Goal: Task Accomplishment & Management: Manage account settings

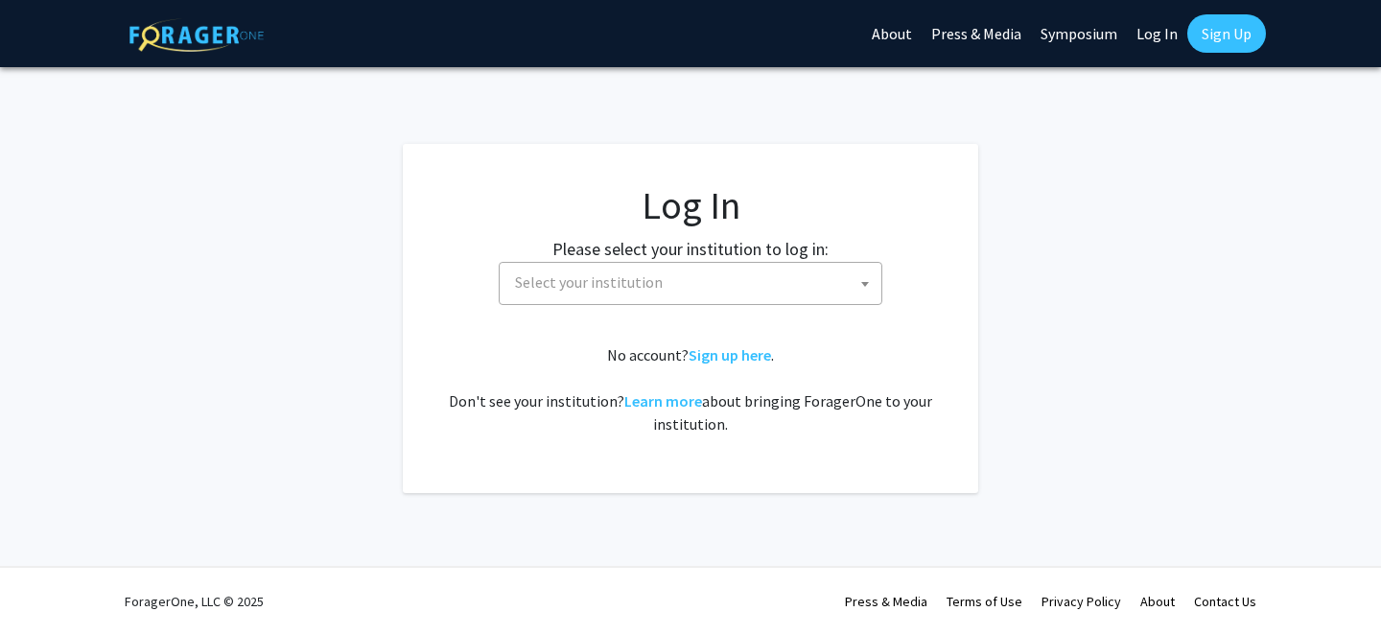
click at [620, 280] on span "Select your institution" at bounding box center [589, 281] width 148 height 19
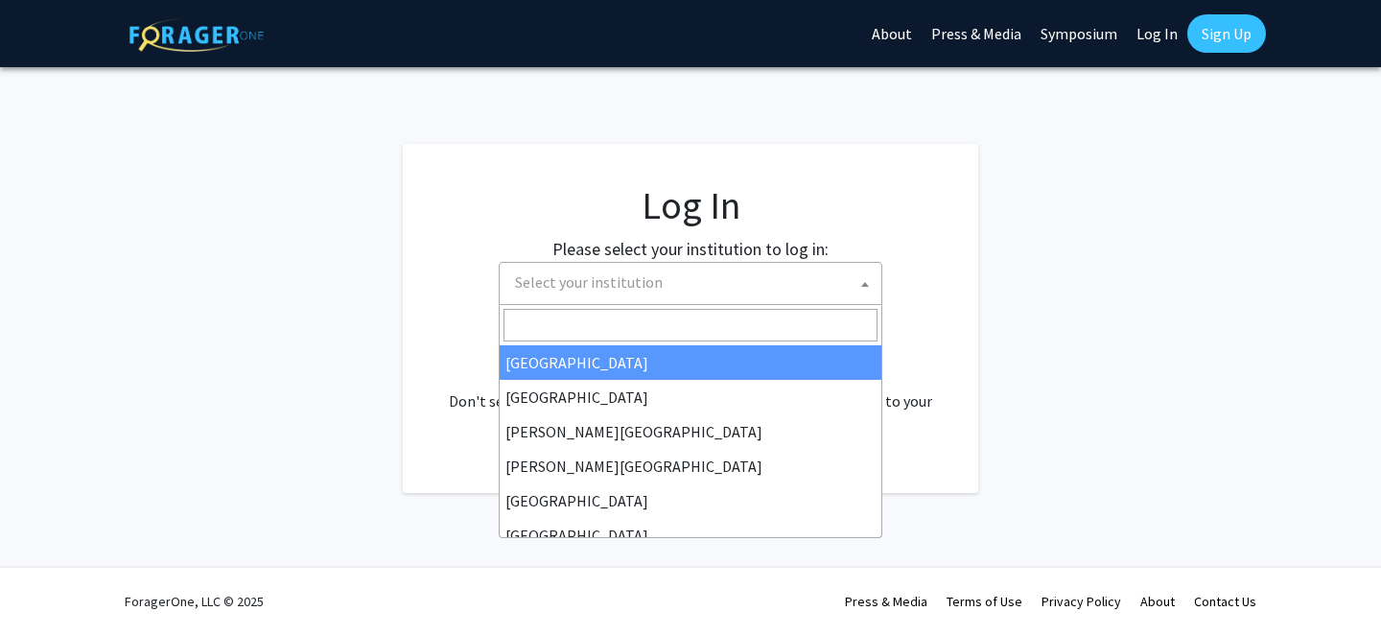
select select "34"
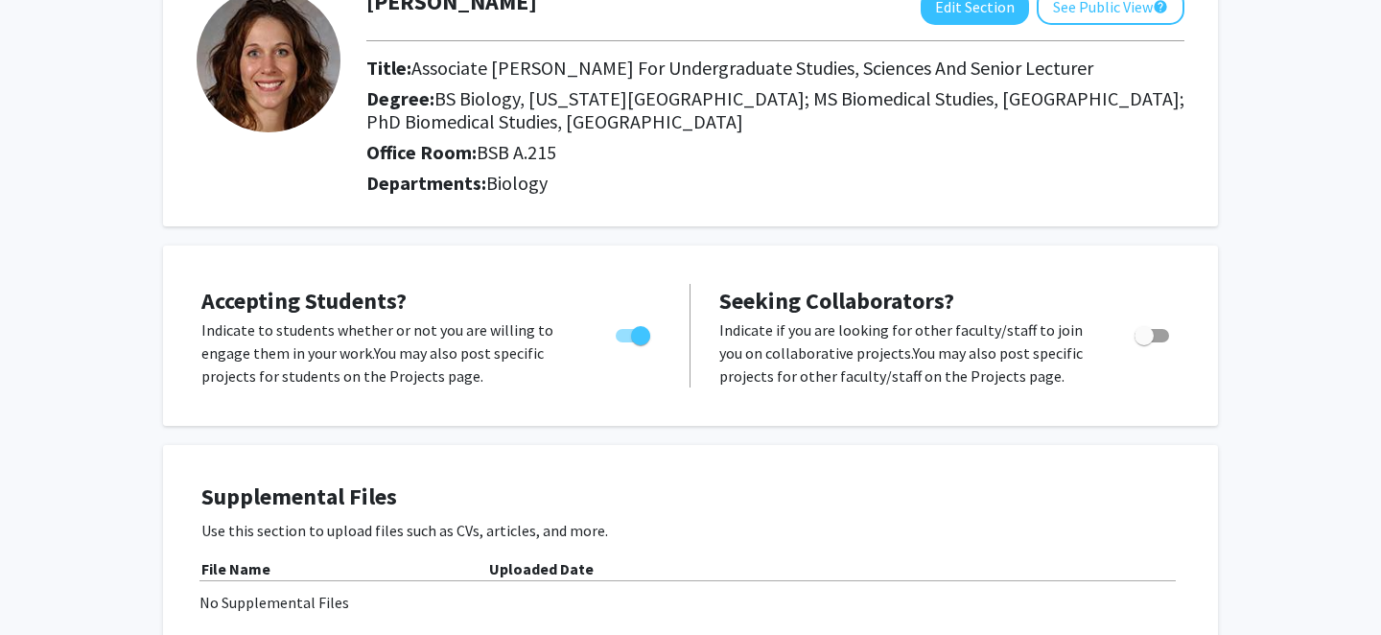
scroll to position [276, 0]
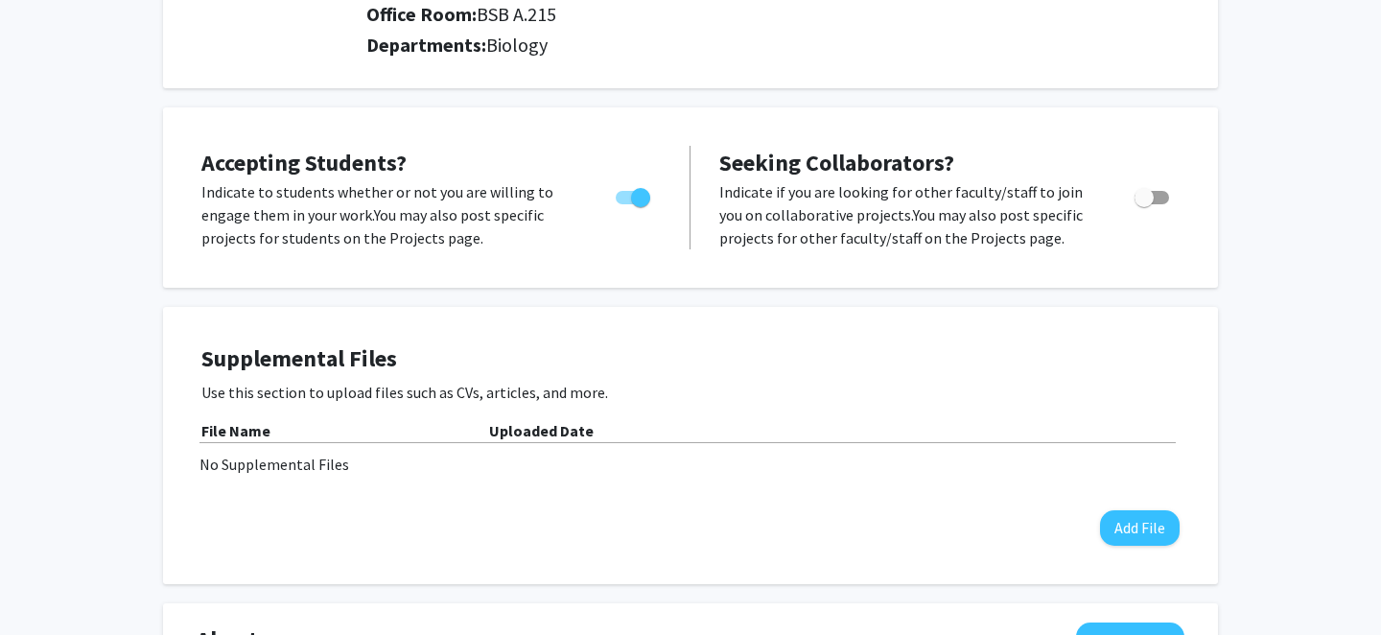
click at [641, 201] on span "Toggle" at bounding box center [640, 197] width 19 height 19
click at [625, 204] on input "Would you like to permit student requests?" at bounding box center [624, 204] width 1 height 1
checkbox input "false"
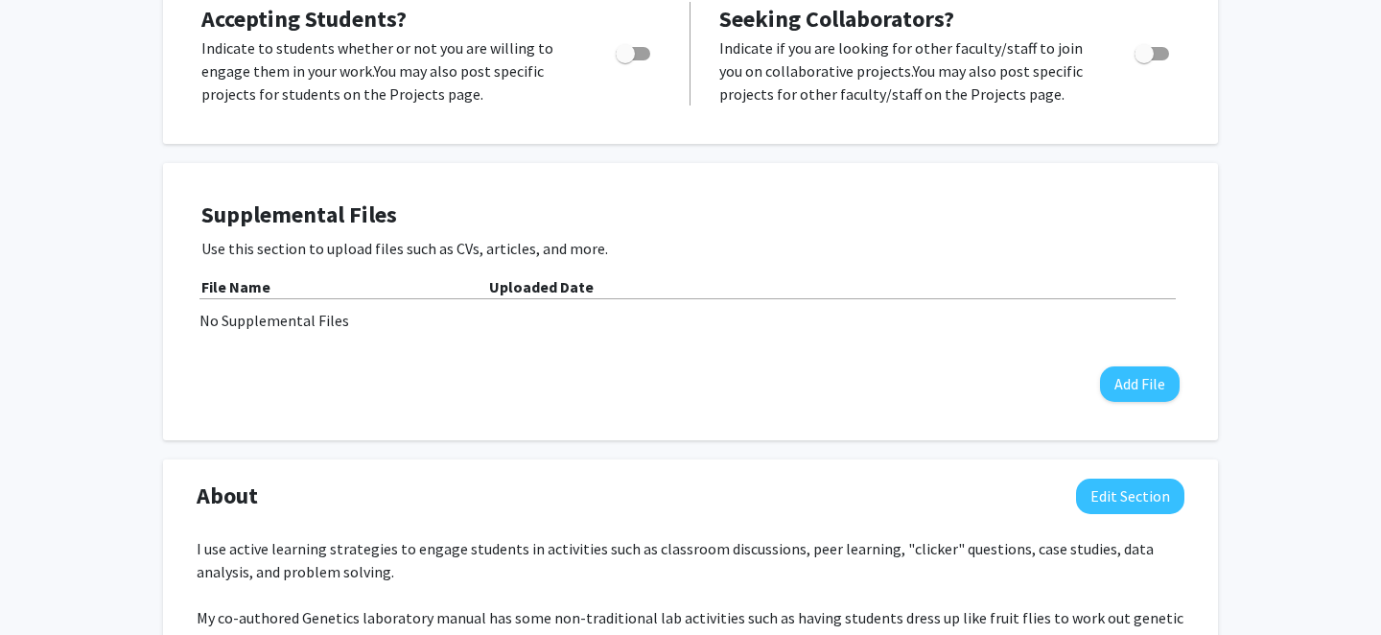
scroll to position [0, 0]
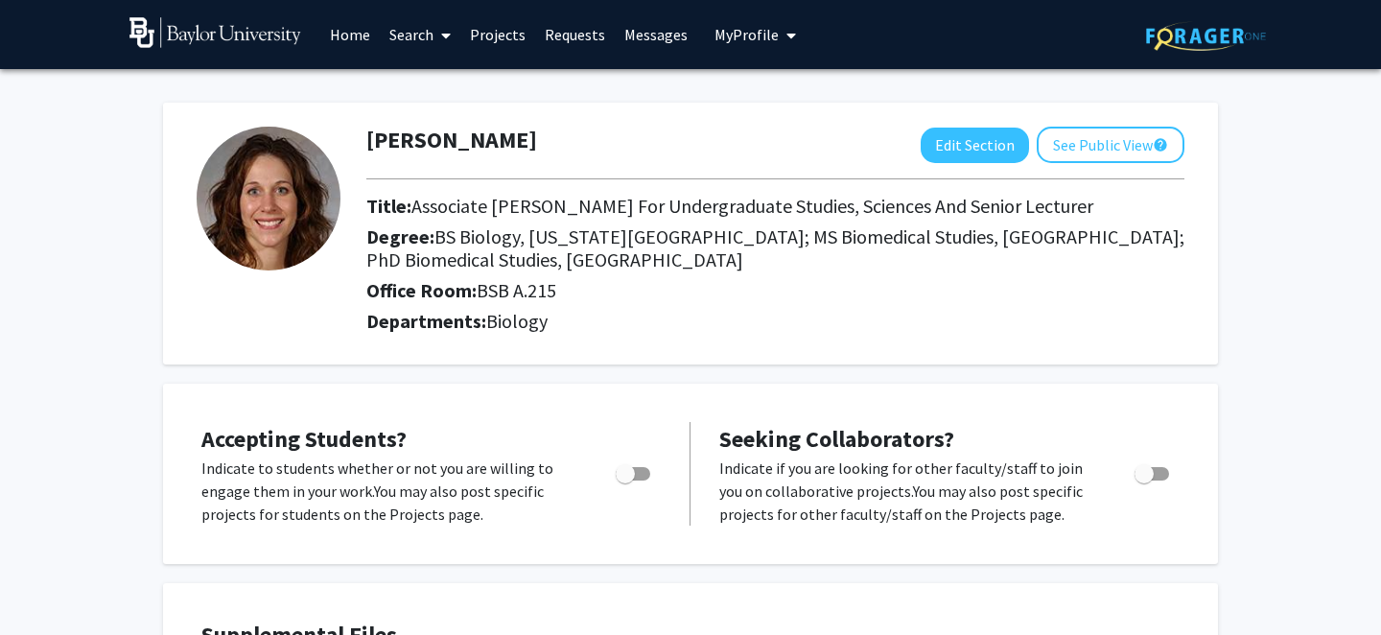
click at [359, 34] on link "Home" at bounding box center [349, 34] width 59 height 67
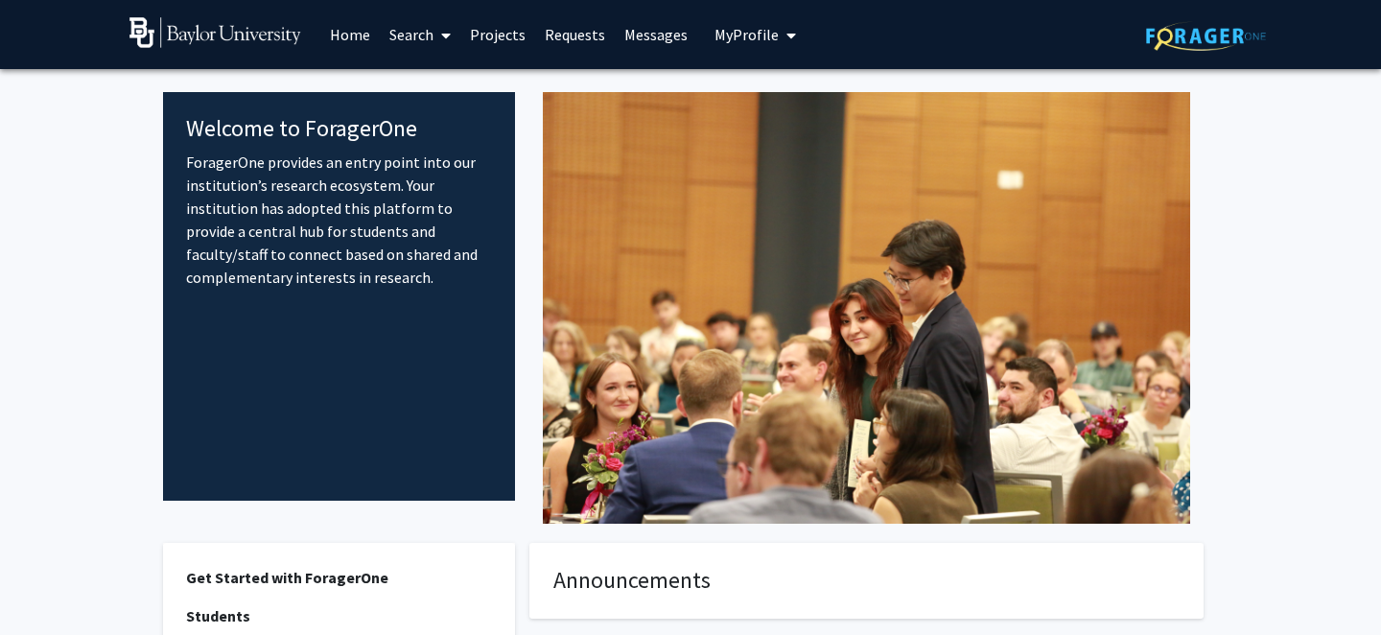
click at [512, 34] on link "Projects" at bounding box center [497, 34] width 75 height 67
